Goal: Information Seeking & Learning: Learn about a topic

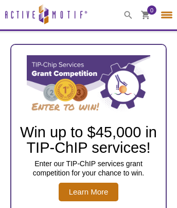
select select "[GEOGRAPHIC_DATA], The"
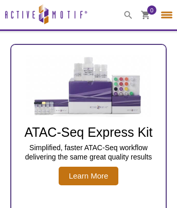
scroll to position [1401, 0]
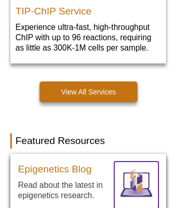
click at [137, 184] on img at bounding box center [136, 183] width 44 height 44
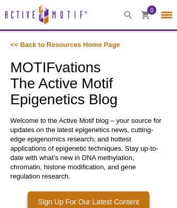
select select "[GEOGRAPHIC_DATA], The"
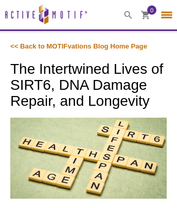
select select "[GEOGRAPHIC_DATA], The"
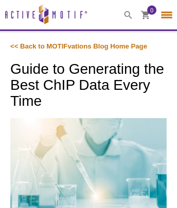
select select "[GEOGRAPHIC_DATA], The"
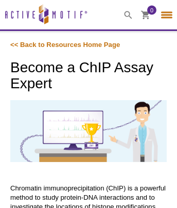
select select "[GEOGRAPHIC_DATA], The"
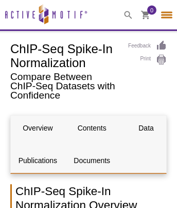
scroll to position [3780, 3]
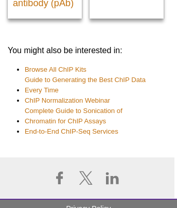
click at [89, 199] on link "Privacy Policy" at bounding box center [88, 208] width 182 height 19
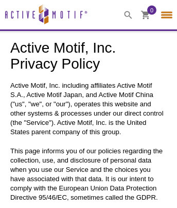
select select "[GEOGRAPHIC_DATA], The"
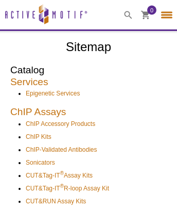
select select "[GEOGRAPHIC_DATA], The"
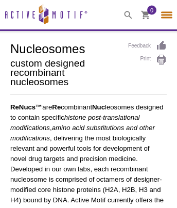
select select "[GEOGRAPHIC_DATA], The"
